Goal: Find specific page/section: Find specific page/section

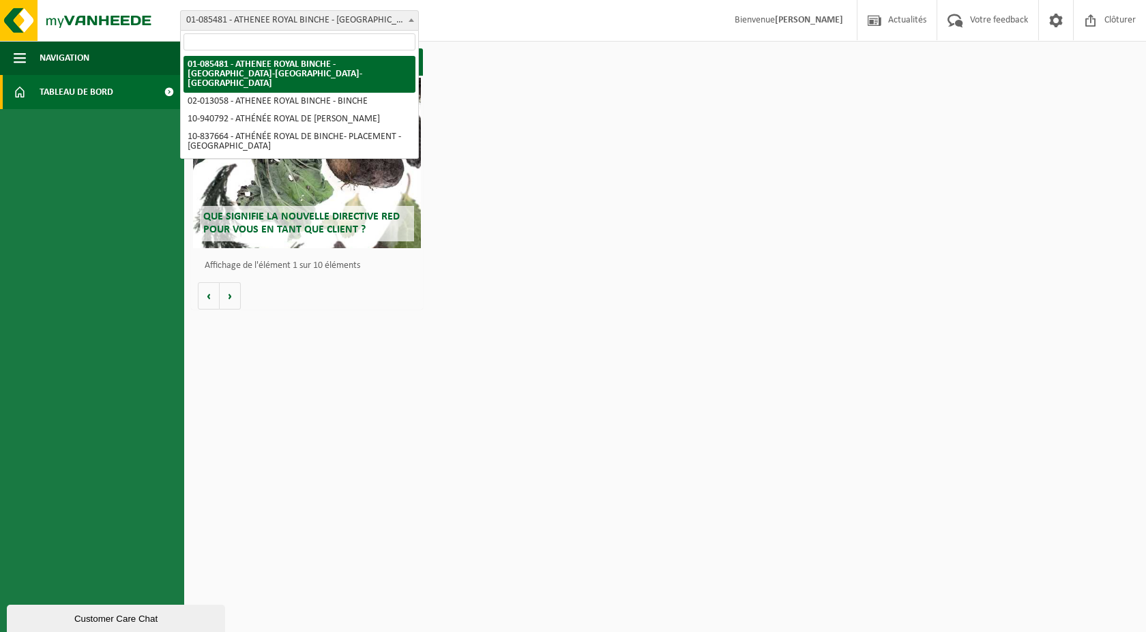
click at [293, 21] on span "01-085481 - ATHENEE ROYAL BINCHE - [GEOGRAPHIC_DATA]-[GEOGRAPHIC_DATA]-[GEOGRAP…" at bounding box center [299, 20] width 237 height 19
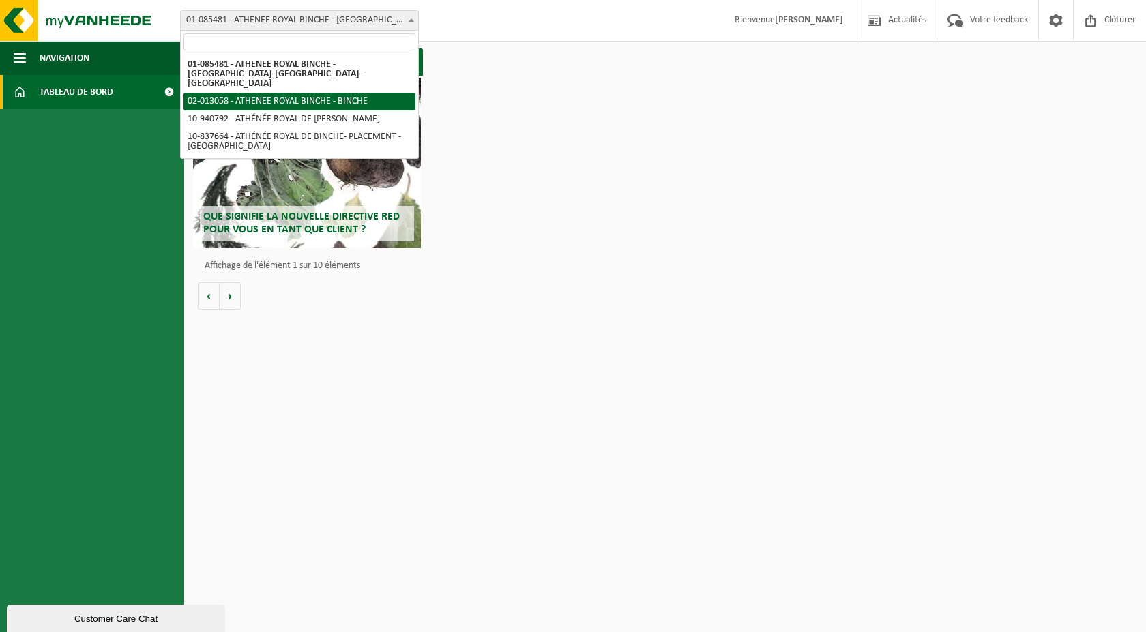
select select "89081"
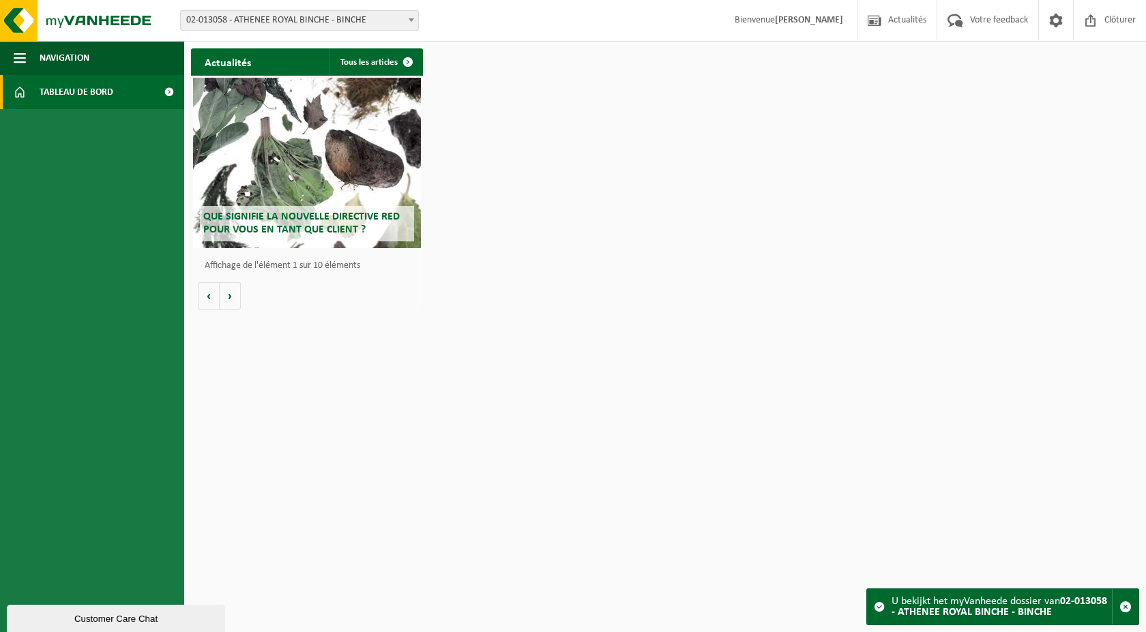
click at [266, 23] on span "02-013058 - ATHENEE ROYAL BINCHE - BINCHE" at bounding box center [299, 20] width 237 height 19
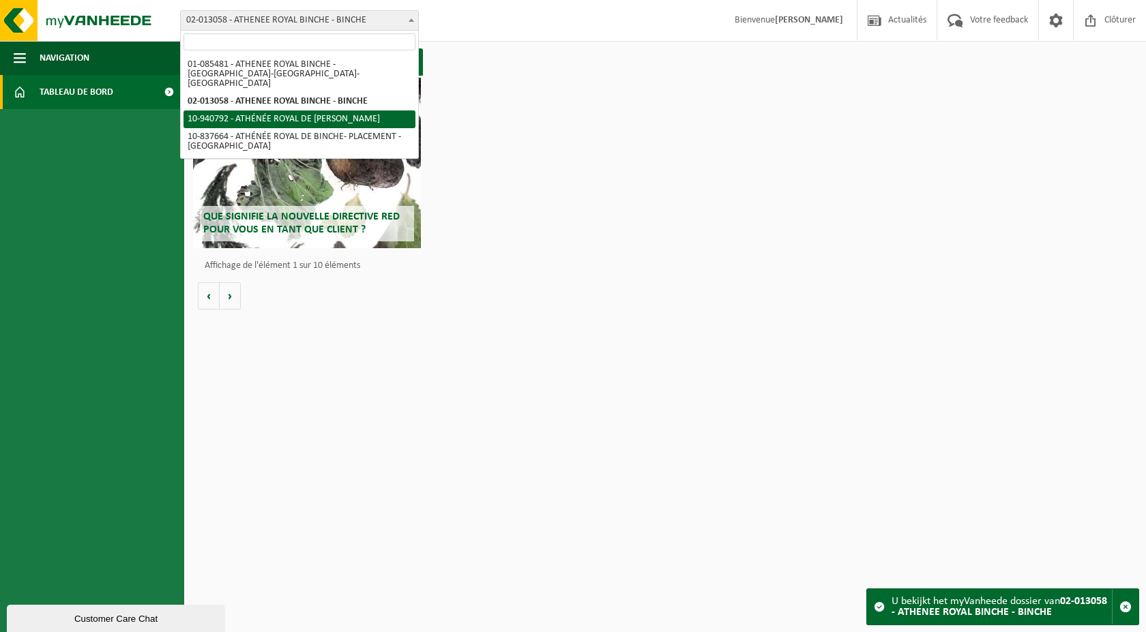
drag, startPoint x: 265, startPoint y: 99, endPoint x: 264, endPoint y: 106, distance: 6.9
select select "139030"
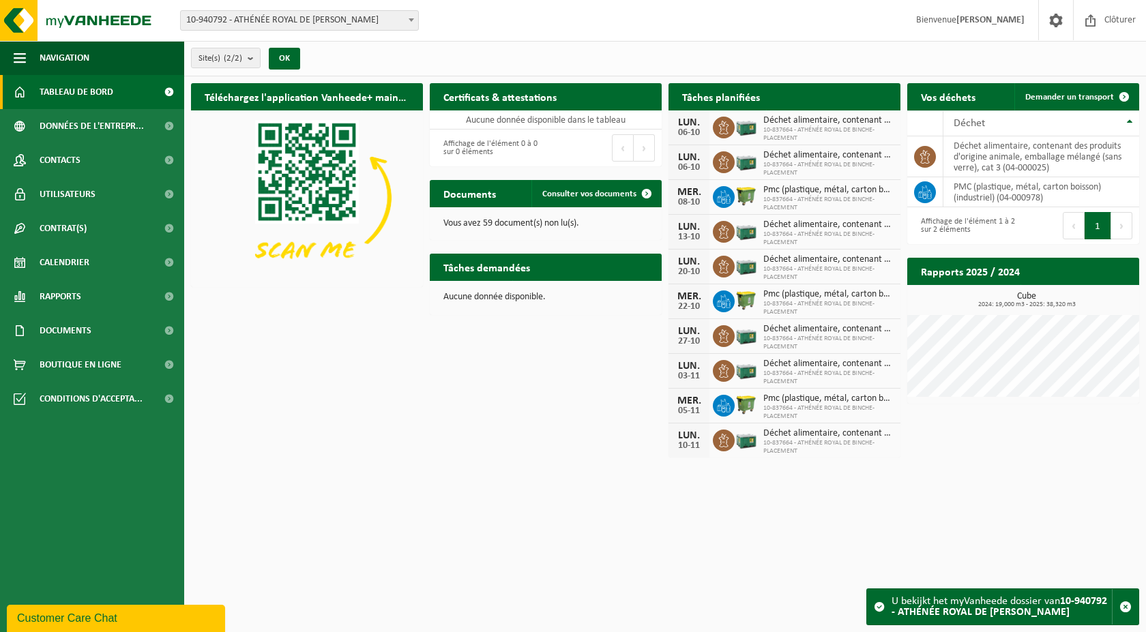
click at [821, 169] on span "10-837664 - ATHÉNÉE ROYAL DE BINCHE- PLACEMENT" at bounding box center [828, 169] width 130 height 16
click at [106, 302] on link "Rapports" at bounding box center [92, 297] width 184 height 34
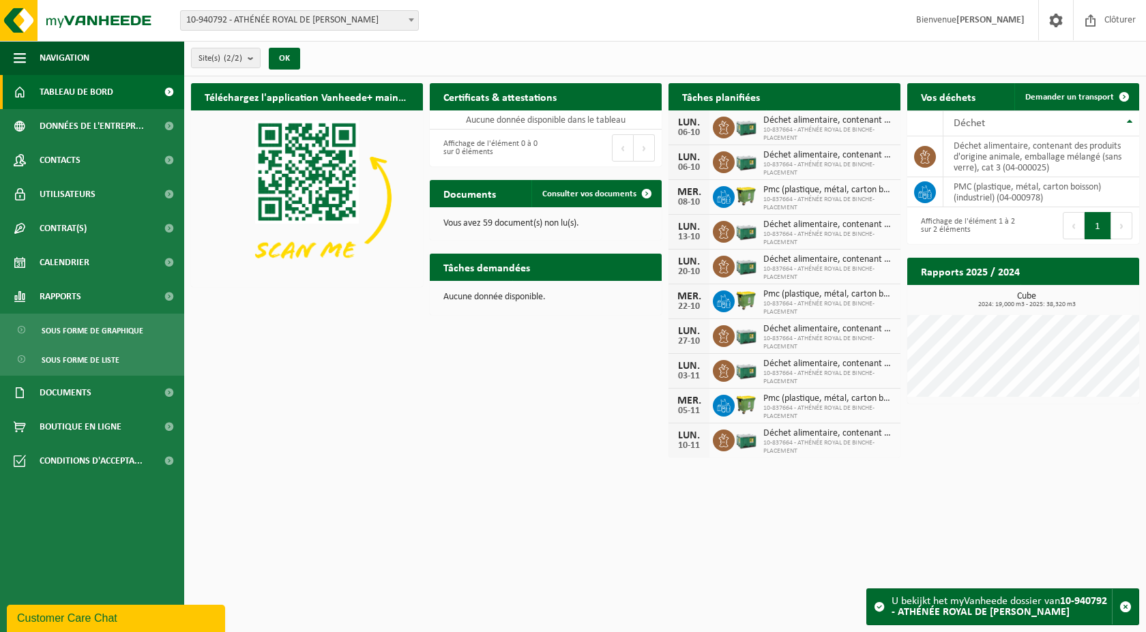
click at [1026, 615] on strong "10-940792 - ATHÉNÉE ROYAL DE [PERSON_NAME]" at bounding box center [1000, 607] width 216 height 22
drag, startPoint x: 998, startPoint y: 596, endPoint x: 982, endPoint y: 598, distance: 16.4
click at [997, 596] on div "U bekijkt het myVanheede dossier van 10-940792 - ATHÉNÉE ROYAL DE BINCHE - BINC…" at bounding box center [1002, 606] width 220 height 35
click at [878, 606] on span at bounding box center [879, 607] width 11 height 11
click at [117, 612] on div "Customer Care Chat" at bounding box center [116, 619] width 198 height 16
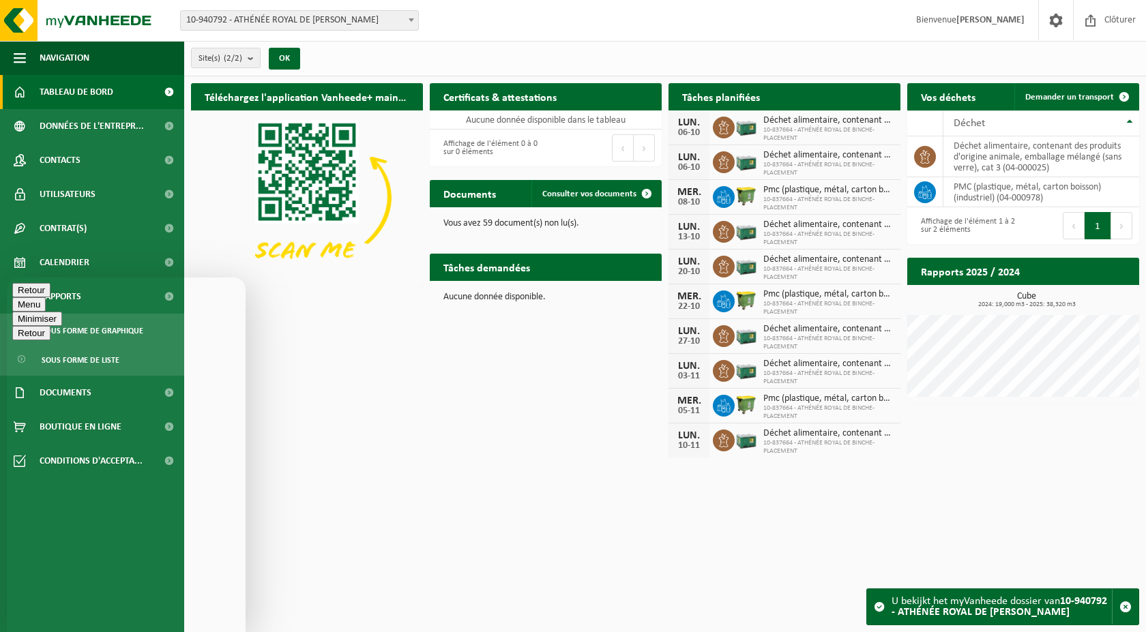
type textarea "B"
type textarea "bonjour, conteneurs non vidés et pourtant prévus au planning de ce jour. urgent…"
click at [62, 323] on button "Minimiser" at bounding box center [37, 330] width 50 height 14
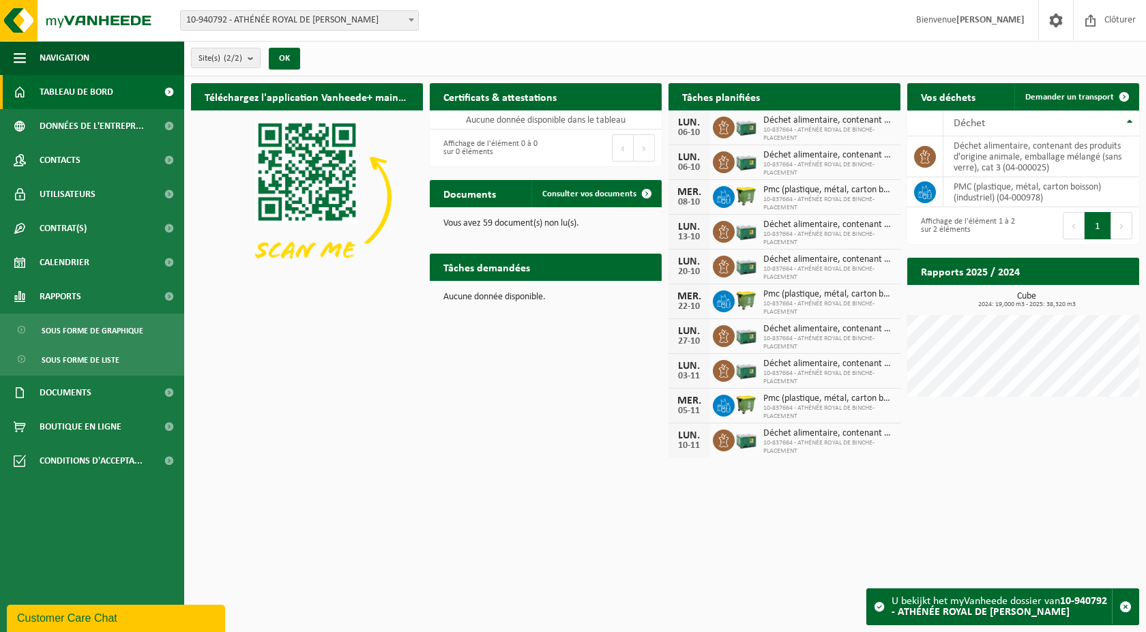
click at [50, 615] on div "Customer Care Chat" at bounding box center [116, 619] width 198 height 16
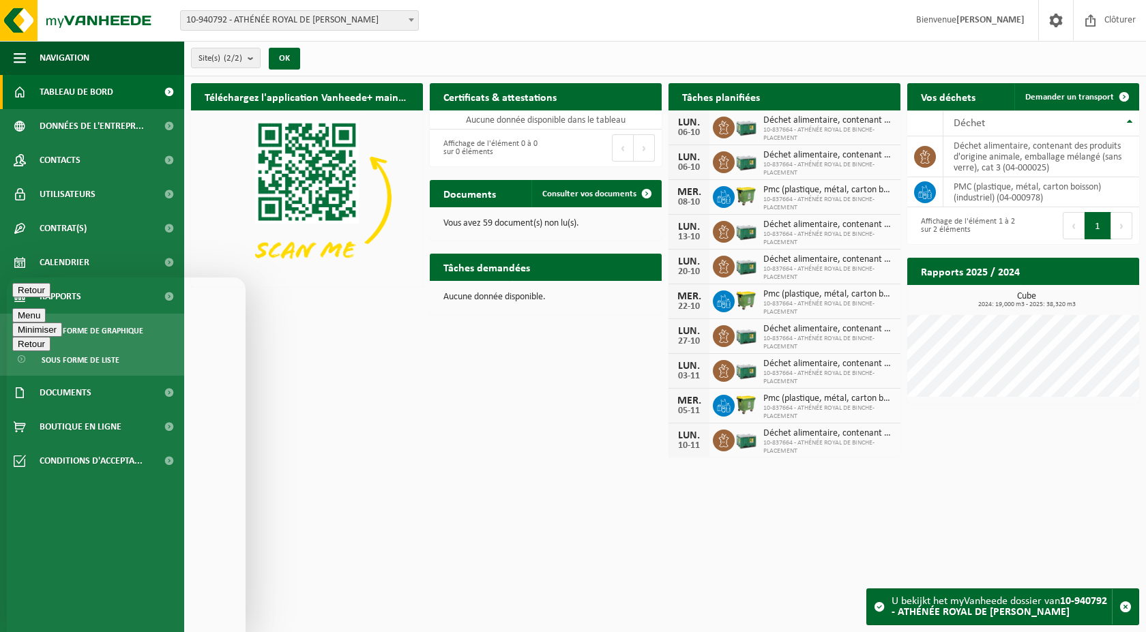
drag, startPoint x: 170, startPoint y: 516, endPoint x: 70, endPoint y: 486, distance: 104.9
copy span "bonjour, conteneurs non vidés et pourtant prévus au planning de ce jour. urgent…"
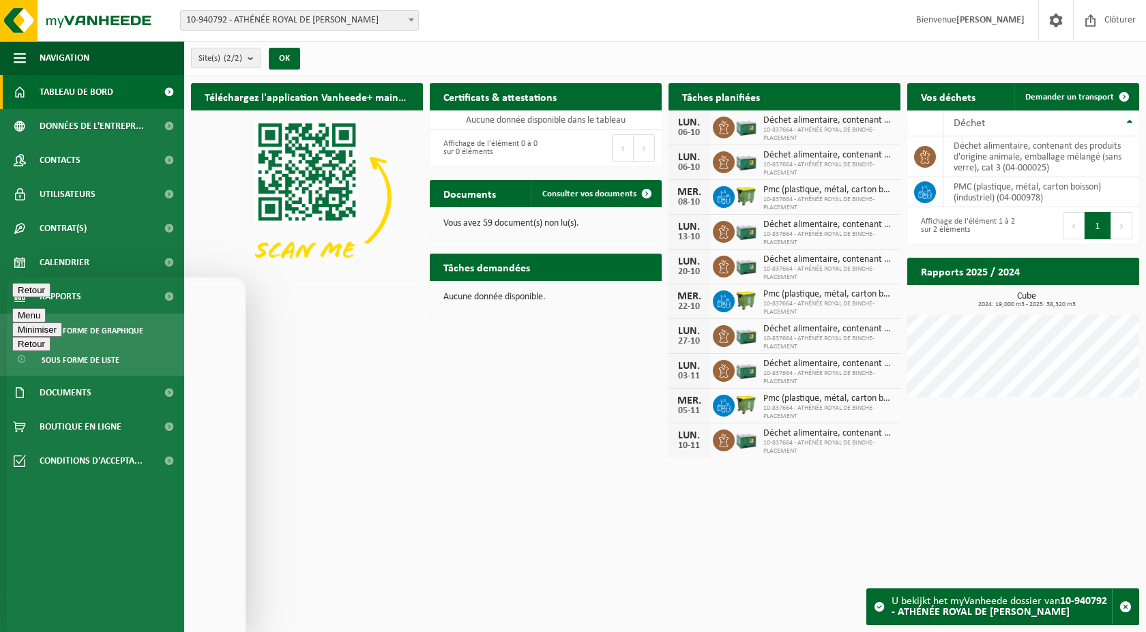
paste textarea "bonjour, conteneurs non vidés et pourtant prévus au planning de ce jour. urgent…"
type textarea "bonjour, conteneurs non vidés et pourtant prévus au planning de ce jour. urgent…"
click at [482, 571] on html "Site: 01-085481 - ATHENEE ROYAL BINCHE - PÉRONNES-LEZ-BINCHE 02-013058 - ATHENE…" at bounding box center [573, 316] width 1146 height 632
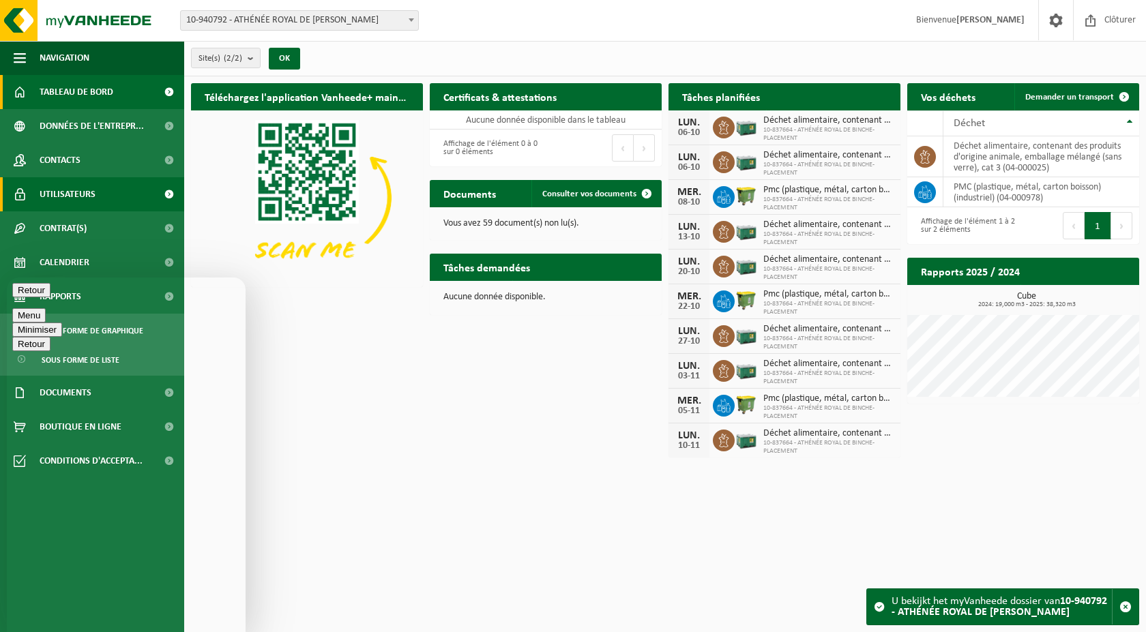
click at [86, 192] on span "Utilisateurs" at bounding box center [68, 194] width 56 height 34
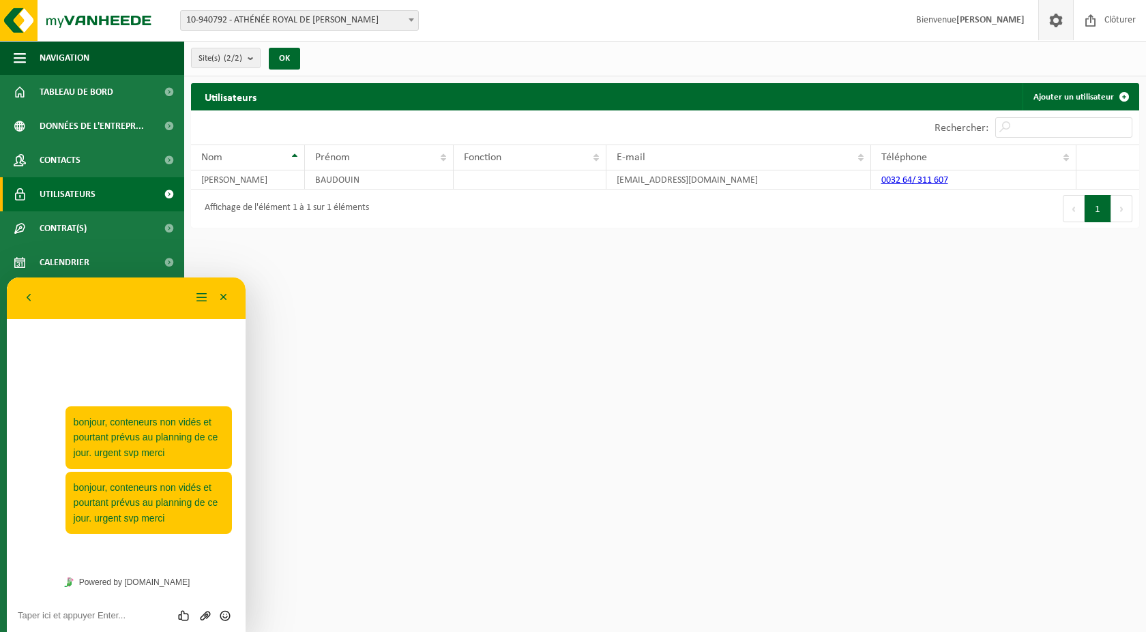
click at [1058, 21] on span at bounding box center [1056, 20] width 20 height 40
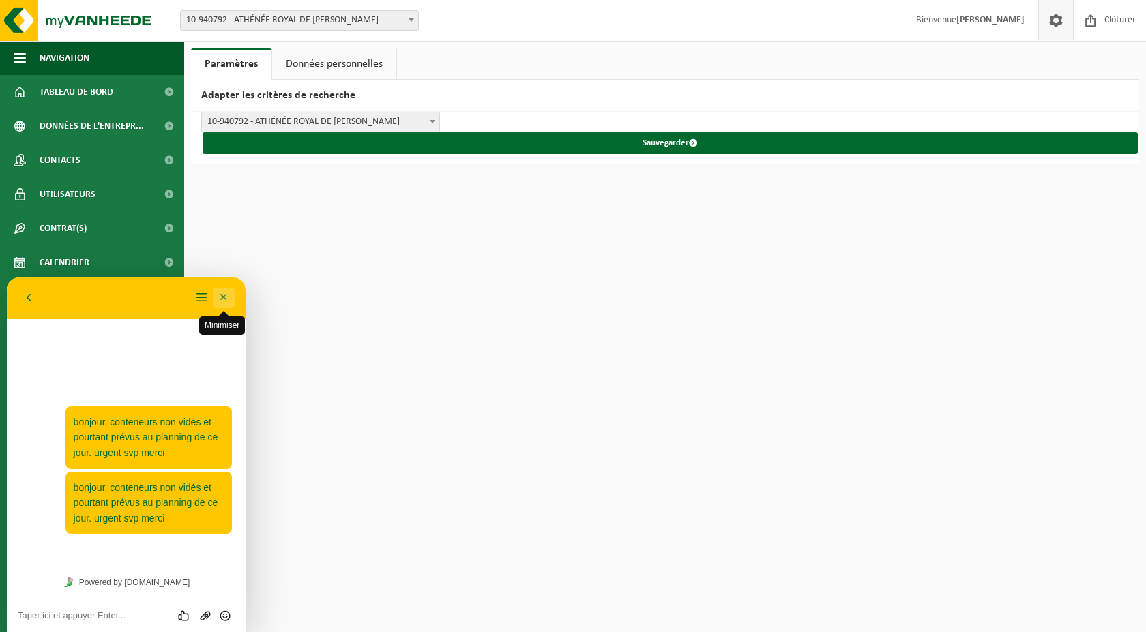
click at [221, 297] on button "Minimiser" at bounding box center [224, 298] width 22 height 20
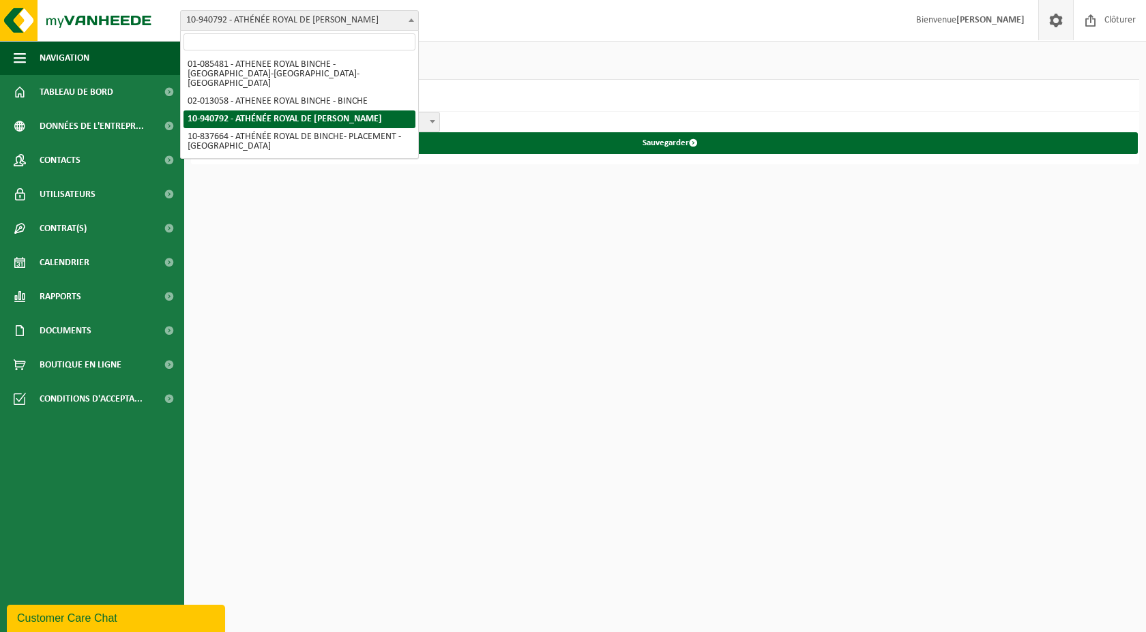
click at [251, 20] on span "10-940792 - ATHÉNÉE ROYAL DE [PERSON_NAME]" at bounding box center [299, 20] width 237 height 19
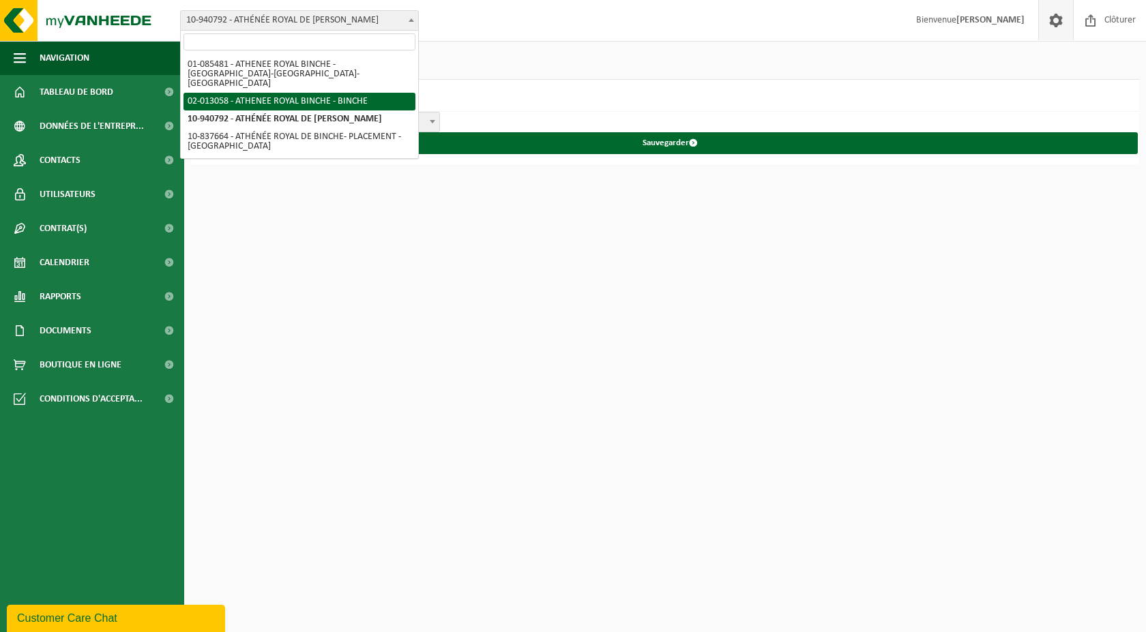
select select "89081"
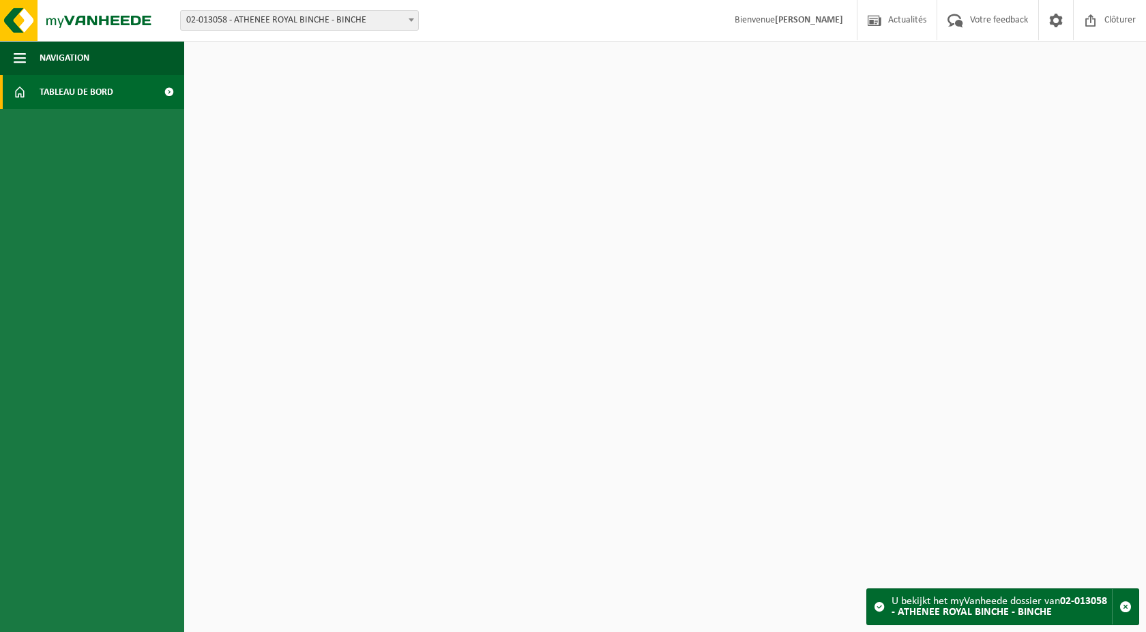
click at [244, 27] on span "02-013058 - ATHENEE ROYAL BINCHE - BINCHE" at bounding box center [299, 20] width 237 height 19
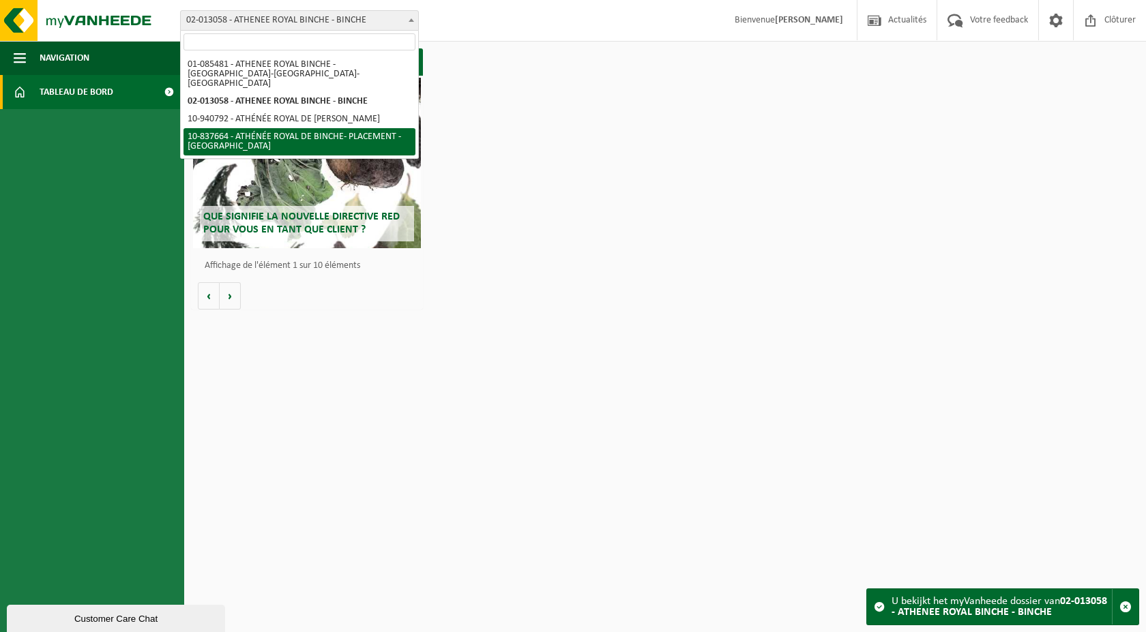
select select "139002"
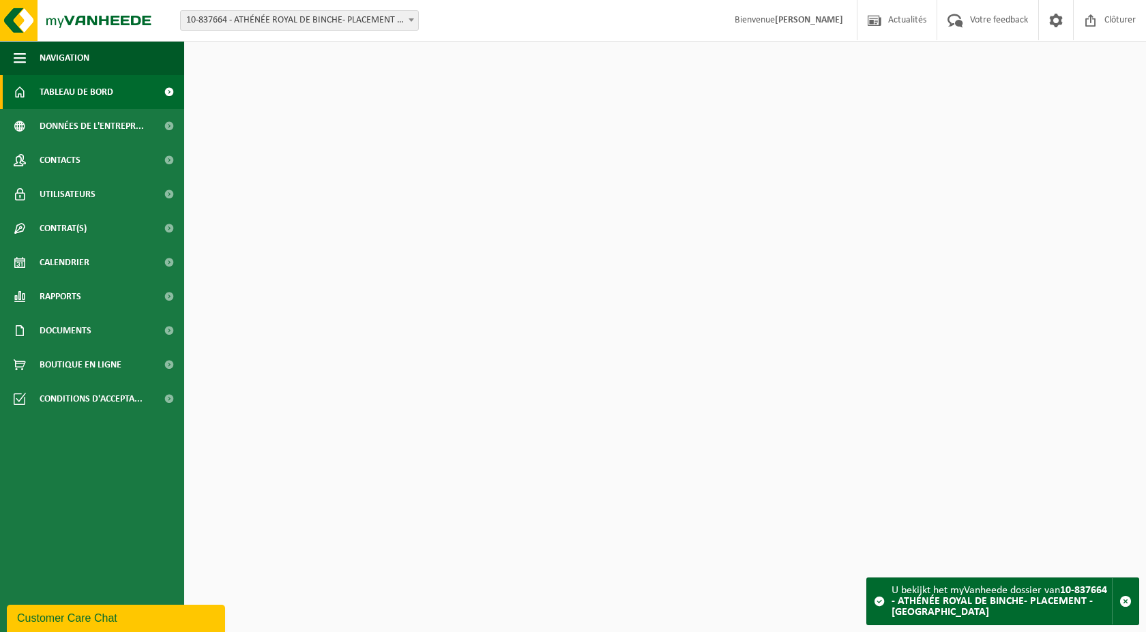
click at [248, 18] on span "10-837664 - ATHÉNÉE ROYAL DE BINCHE- PLACEMENT - [GEOGRAPHIC_DATA]" at bounding box center [299, 20] width 237 height 19
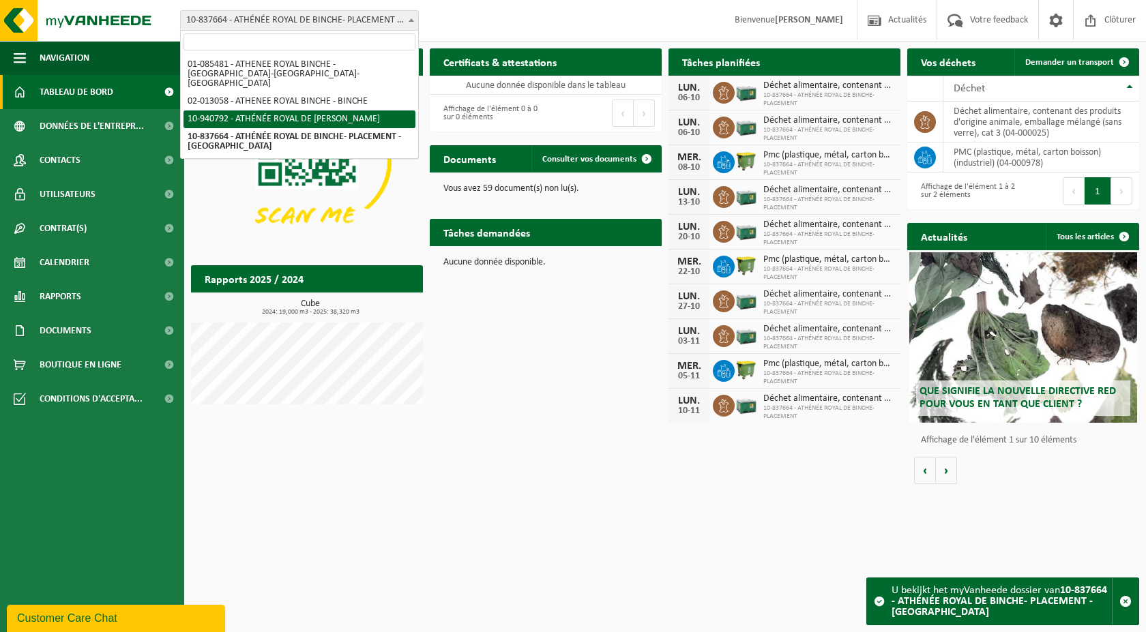
select select "139030"
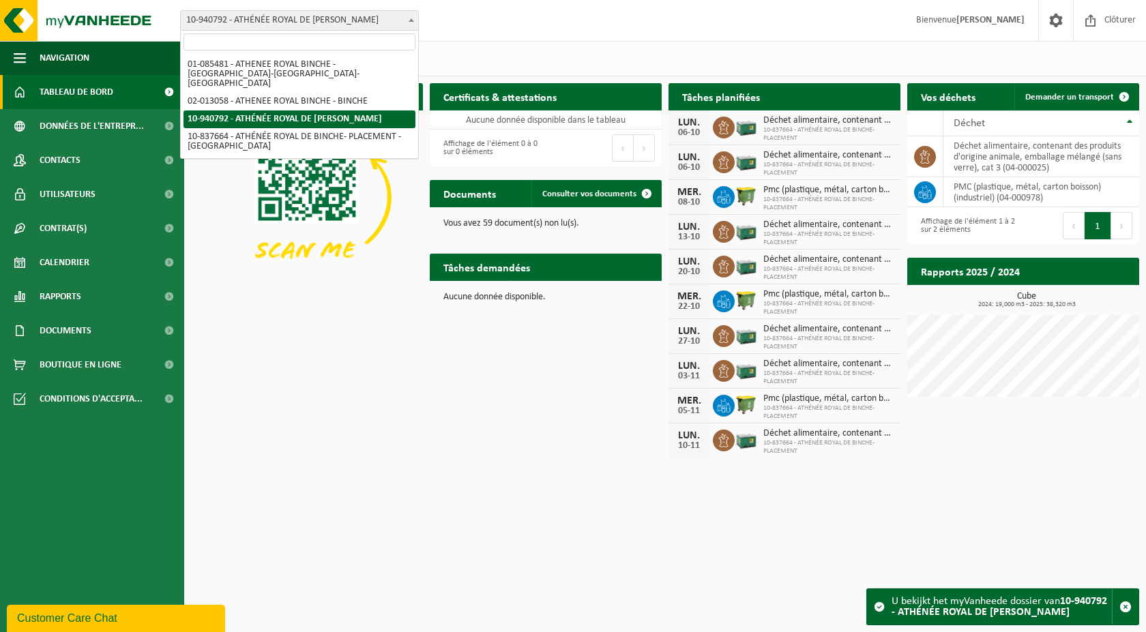
click at [272, 23] on span "10-940792 - ATHÉNÉE ROYAL DE [PERSON_NAME]" at bounding box center [299, 20] width 237 height 19
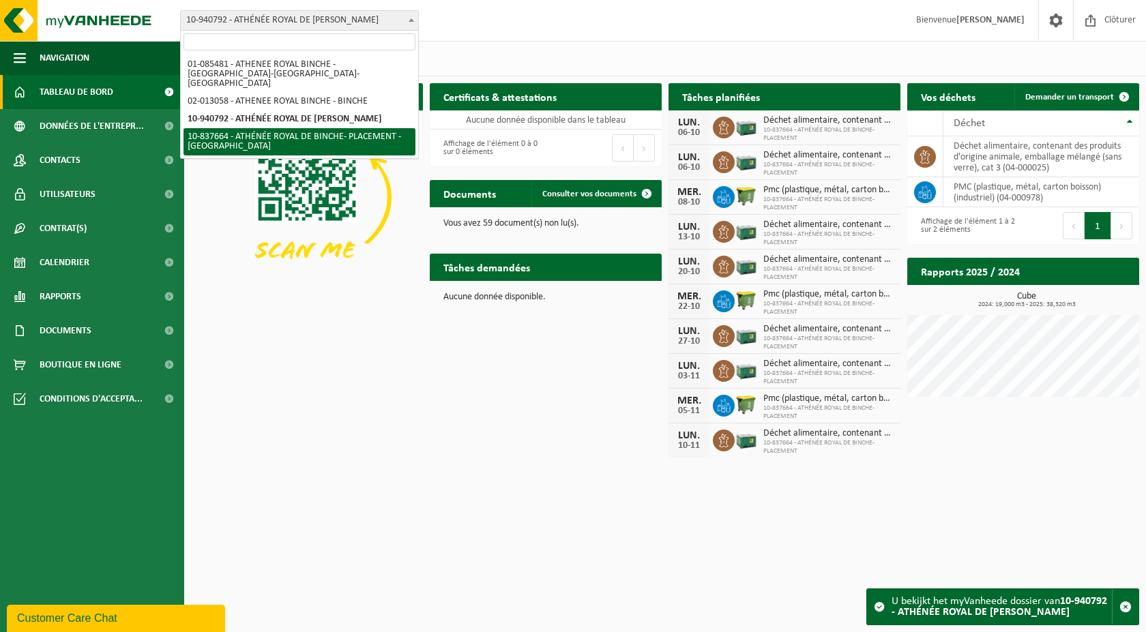
select select "139002"
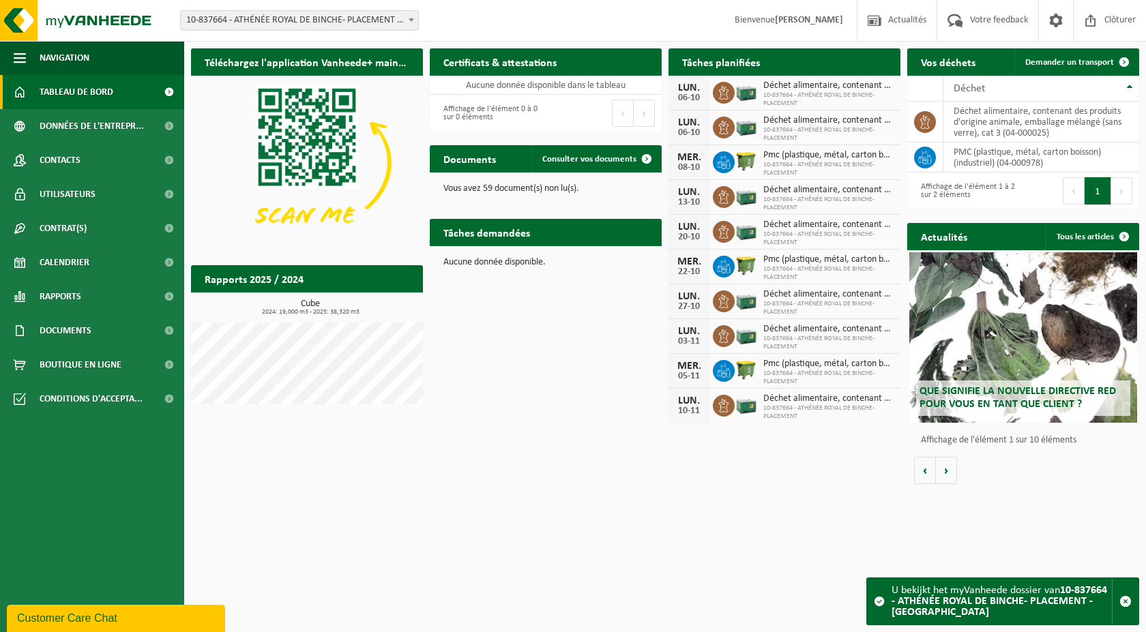
click at [691, 536] on html "Site: 01-085481 - ATHENEE ROYAL BINCHE - PÉRONNES-LEZ-BINCHE 02-013058 - ATHENE…" at bounding box center [573, 316] width 1146 height 632
click at [801, 95] on span "10-837664 - ATHÉNÉE ROYAL DE BINCHE- PLACEMENT" at bounding box center [828, 99] width 130 height 16
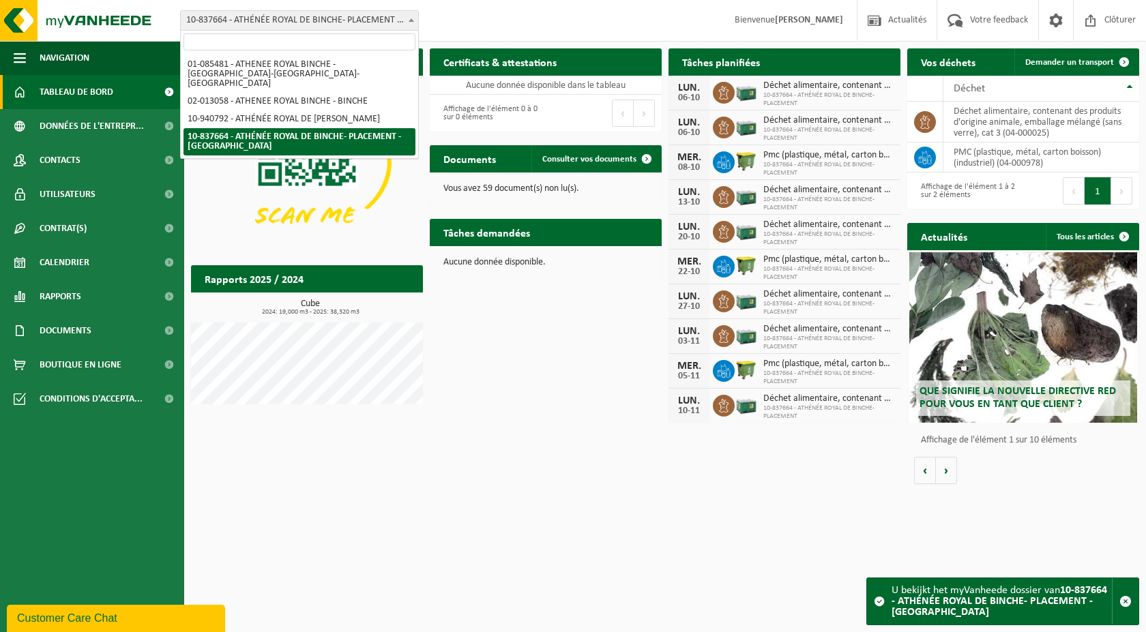
click at [336, 27] on span "10-837664 - ATHÉNÉE ROYAL DE BINCHE- PLACEMENT - [GEOGRAPHIC_DATA]" at bounding box center [299, 20] width 237 height 19
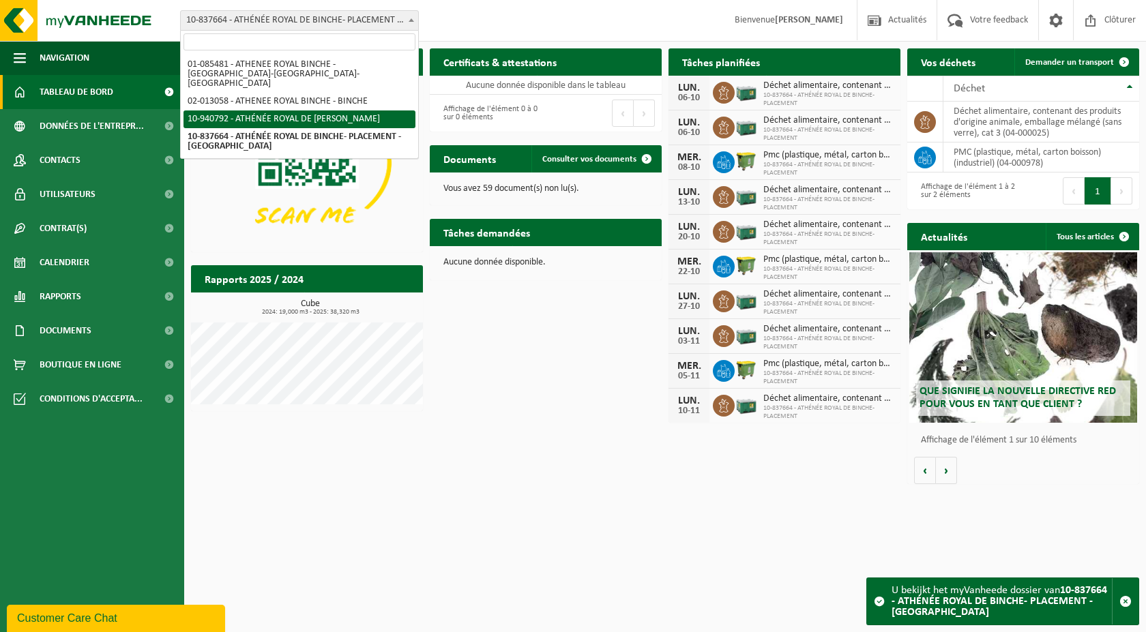
select select "139030"
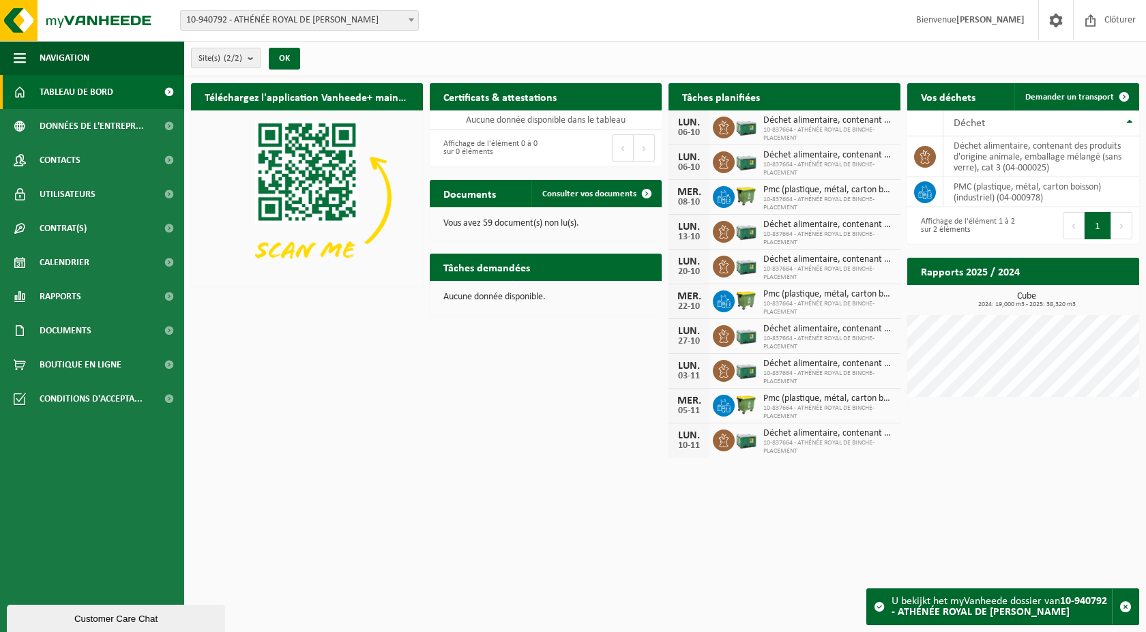
click at [259, 57] on b "submit" at bounding box center [254, 57] width 12 height 19
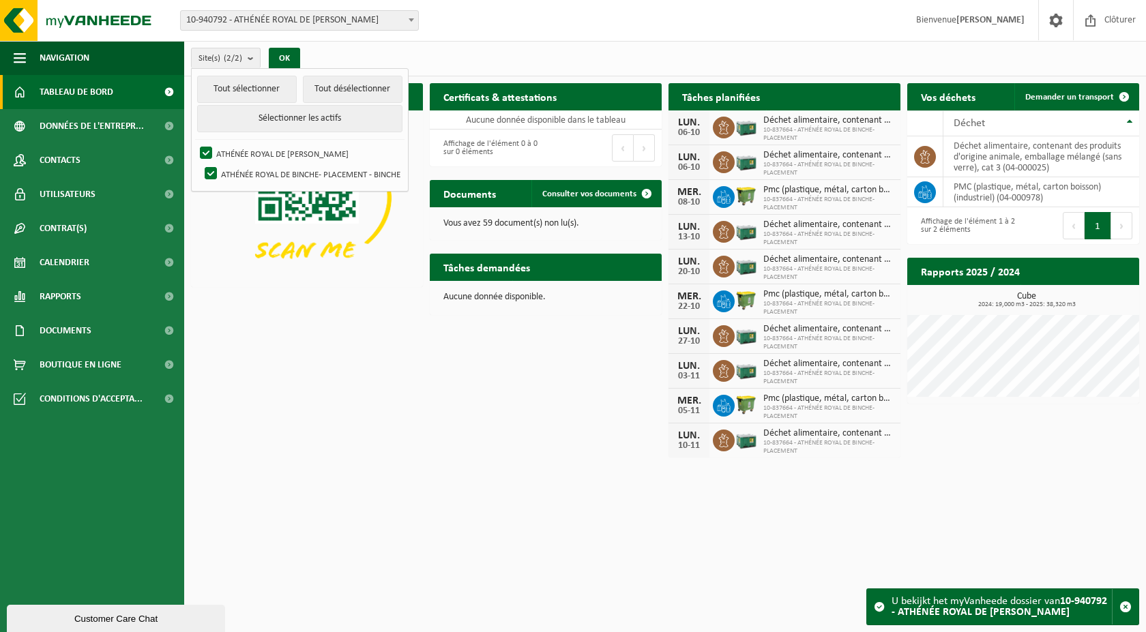
click at [379, 49] on div "Site(s) (2/2) Tout sélectionner Tout désélectionner Sélectionner les actifs ATH…" at bounding box center [665, 58] width 962 height 35
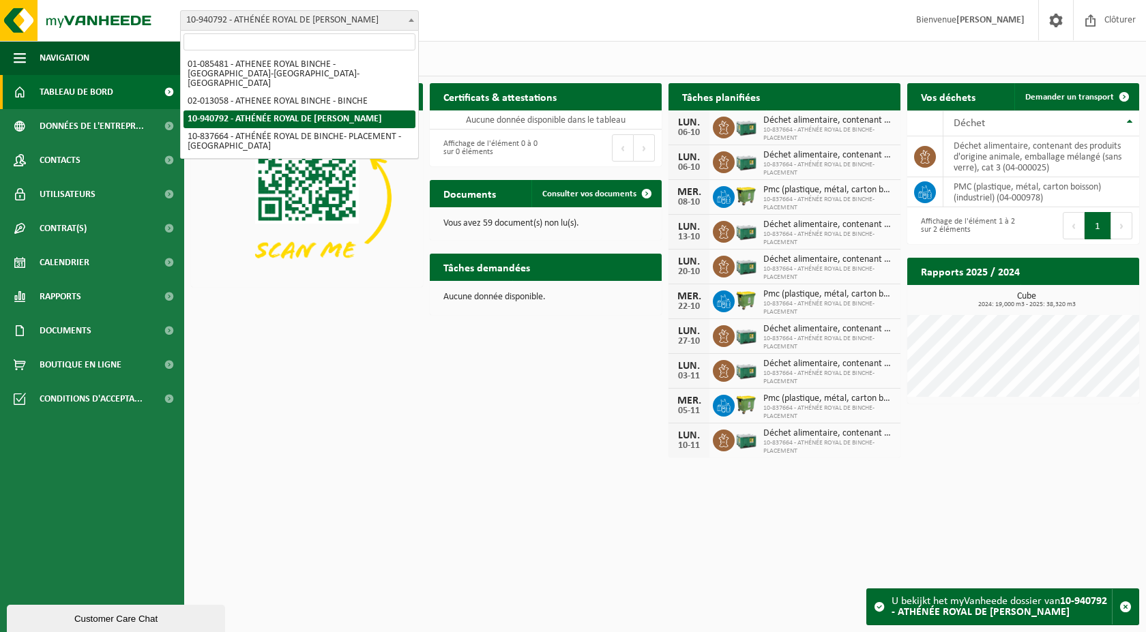
click at [302, 14] on span "10-940792 - ATHÉNÉE ROYAL DE [PERSON_NAME]" at bounding box center [299, 20] width 237 height 19
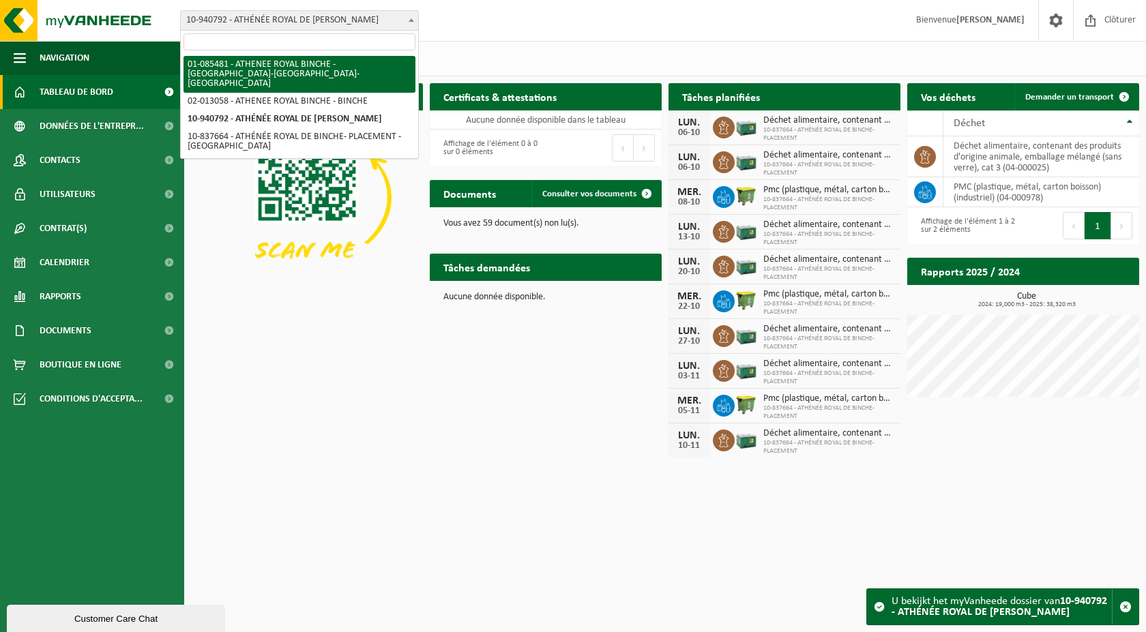
select select "89078"
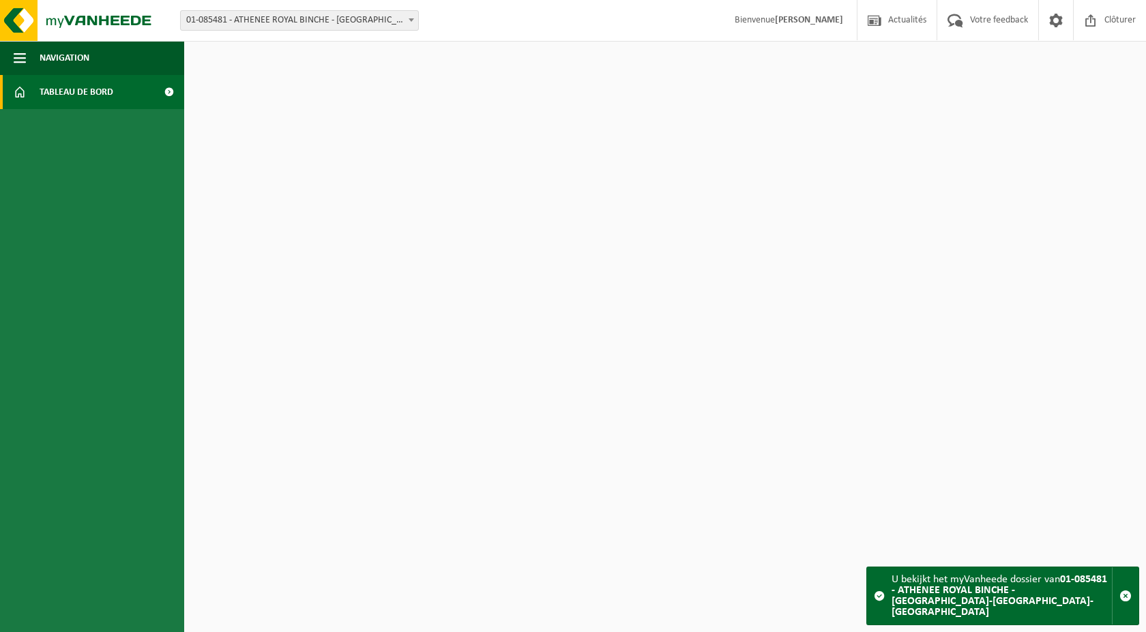
click at [264, 20] on span "01-085481 - ATHENEE ROYAL BINCHE - [GEOGRAPHIC_DATA]-[GEOGRAPHIC_DATA]-[GEOGRAP…" at bounding box center [299, 20] width 237 height 19
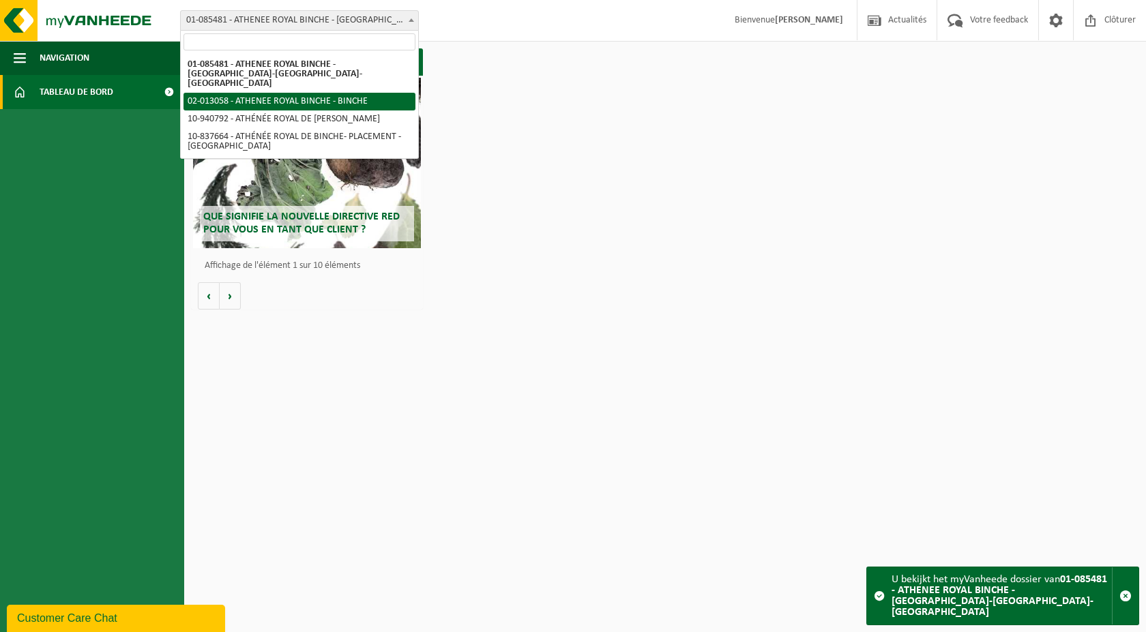
select select "89081"
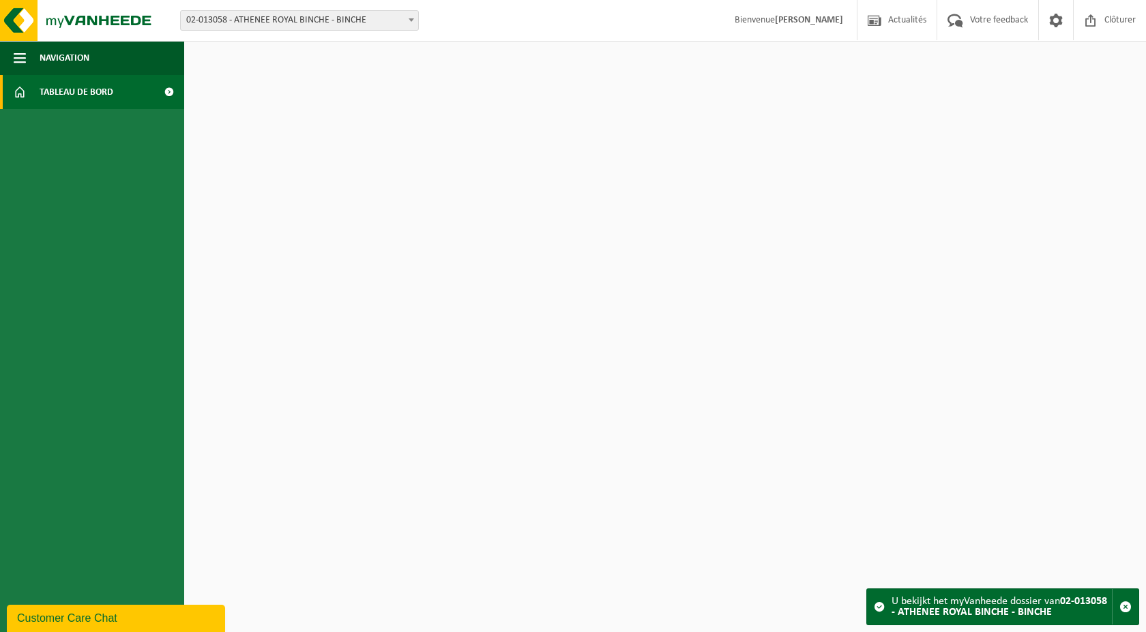
click at [267, 19] on span "02-013058 - ATHENEE ROYAL BINCHE - BINCHE" at bounding box center [299, 20] width 237 height 19
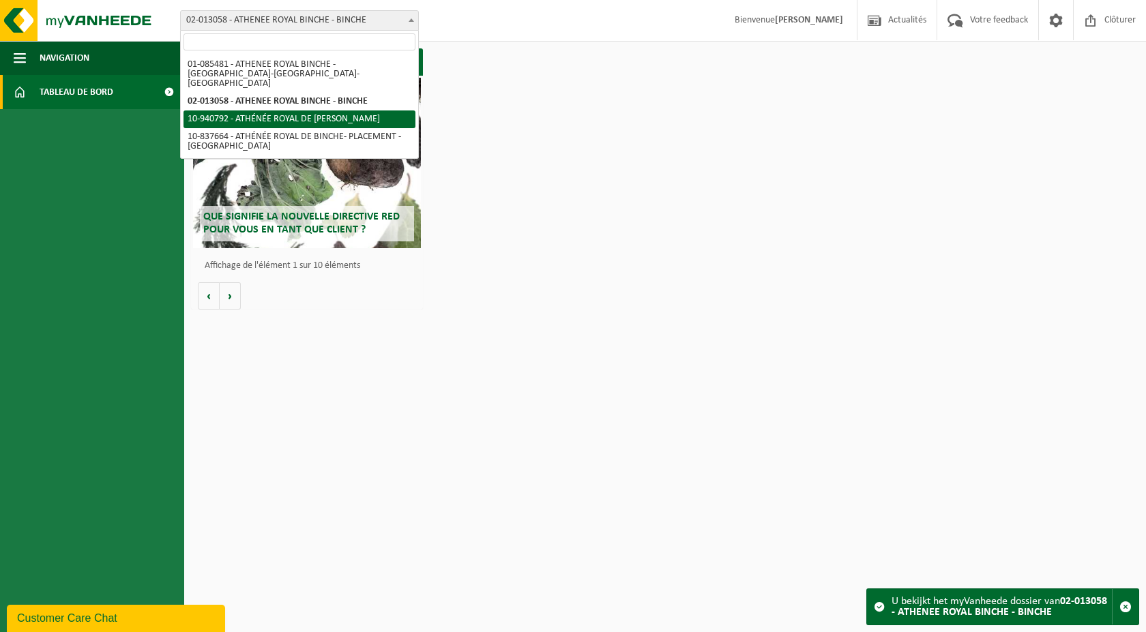
select select "139030"
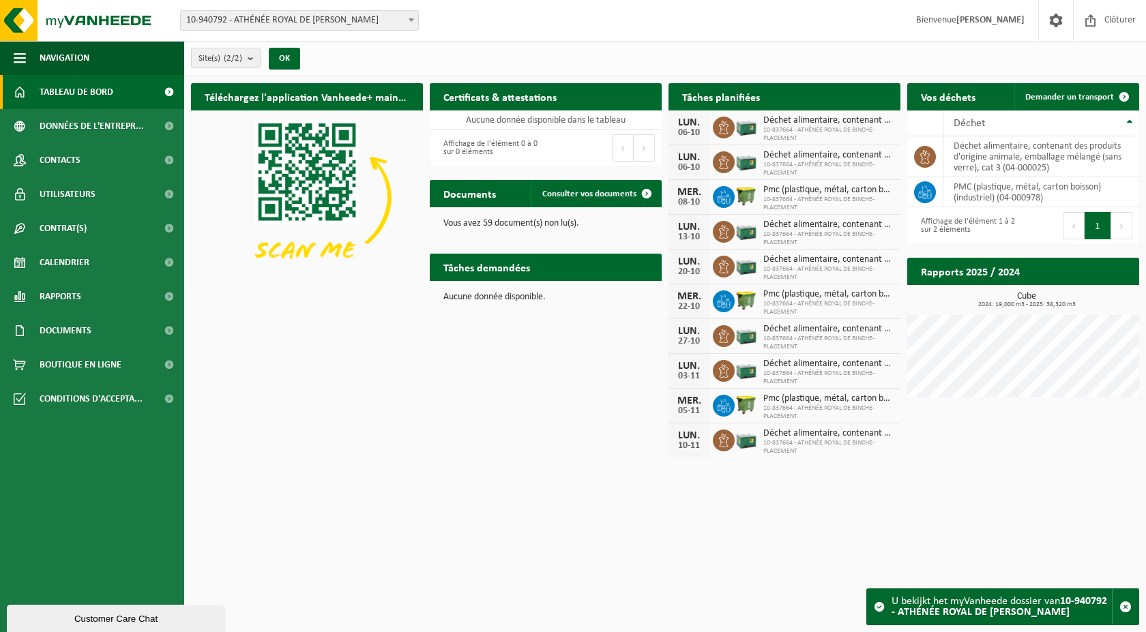
click at [254, 21] on span "10-940792 - ATHÉNÉE ROYAL DE [PERSON_NAME]" at bounding box center [299, 20] width 237 height 19
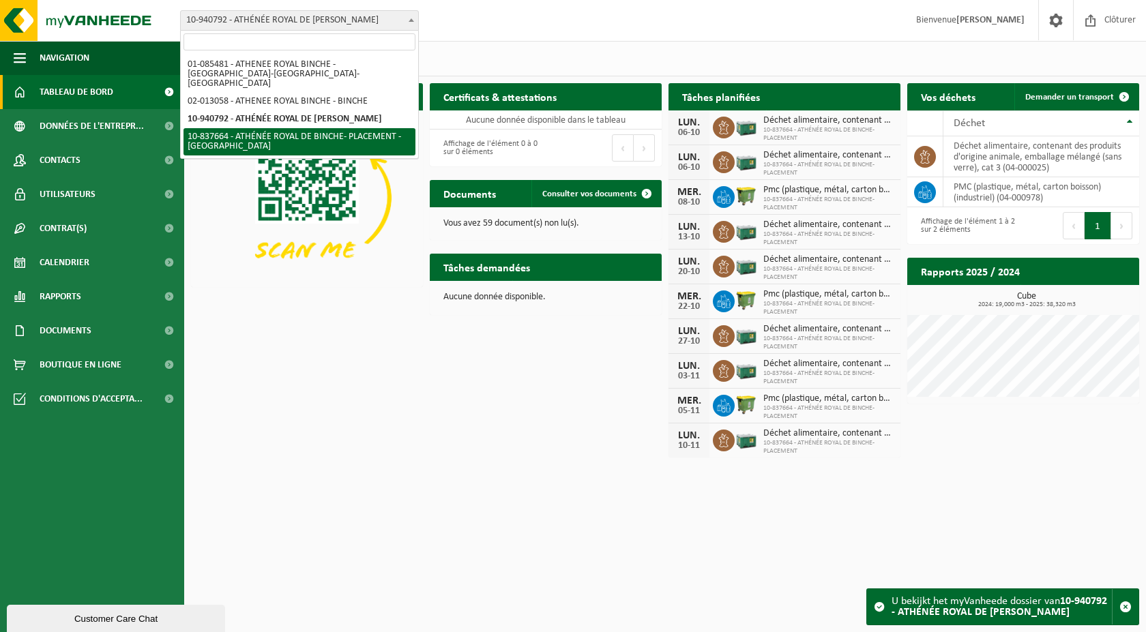
select select "139002"
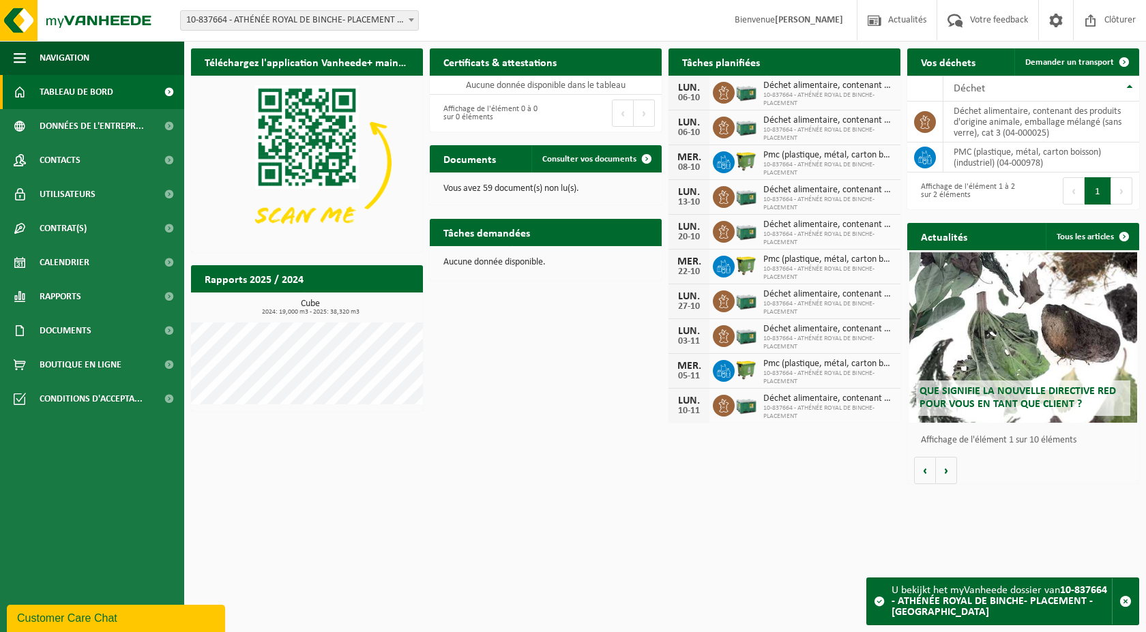
click at [818, 86] on span "Déchet alimentaire, contenant des produits d'origine animale, emballage mélangé…" at bounding box center [828, 86] width 130 height 11
click at [822, 118] on span "Déchet alimentaire, contenant des produits d'origine animale, emballage mélangé…" at bounding box center [828, 120] width 130 height 11
click at [787, 91] on span "10-837664 - ATHÉNÉE ROYAL DE BINCHE- PLACEMENT" at bounding box center [828, 99] width 130 height 16
click at [601, 158] on span "Consulter vos documents" at bounding box center [589, 159] width 94 height 9
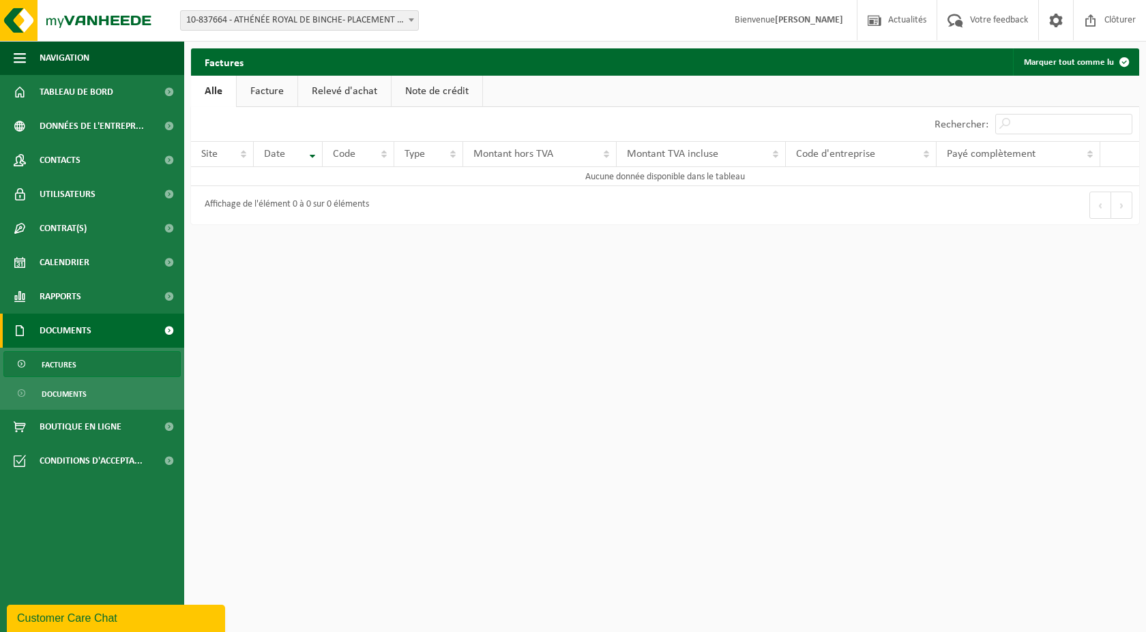
click at [357, 91] on link "Relevé d'achat" at bounding box center [344, 91] width 93 height 31
click at [259, 89] on link "Facture" at bounding box center [266, 91] width 61 height 31
click at [236, 94] on link "Facture" at bounding box center [267, 91] width 62 height 31
